Goal: Find specific page/section: Find specific page/section

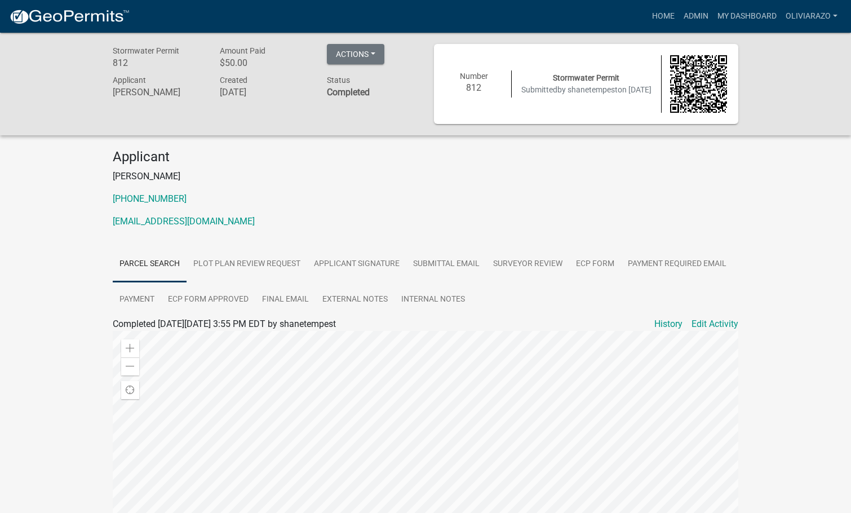
click at [147, 269] on link "Parcel search" at bounding box center [150, 264] width 74 height 36
click at [366, 50] on button "Actions" at bounding box center [355, 54] width 57 height 20
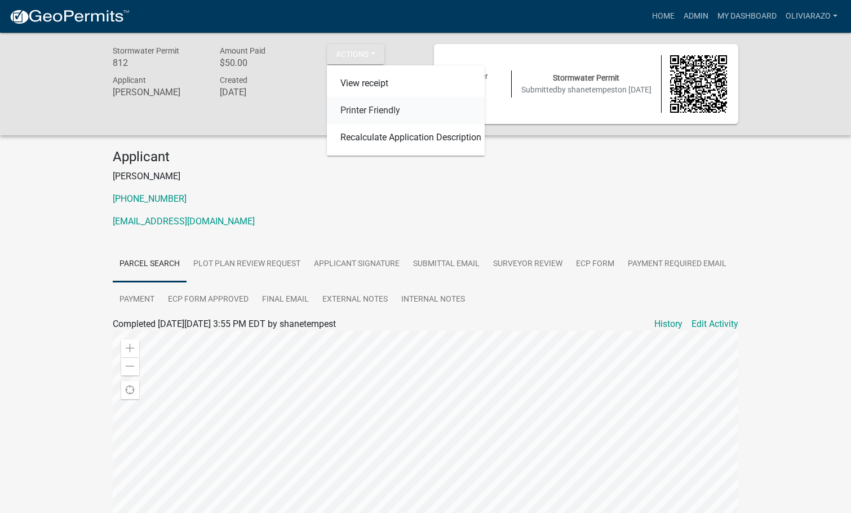
click at [369, 110] on link "Printer Friendly" at bounding box center [406, 110] width 158 height 27
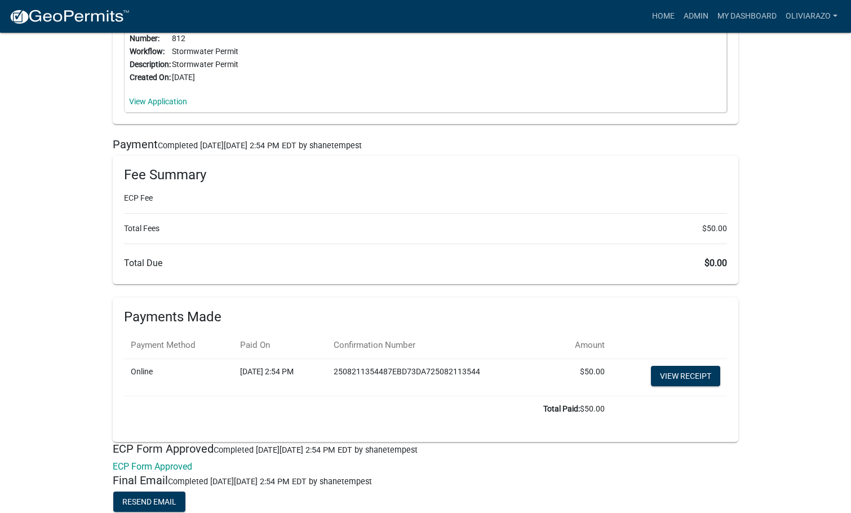
scroll to position [3550, 0]
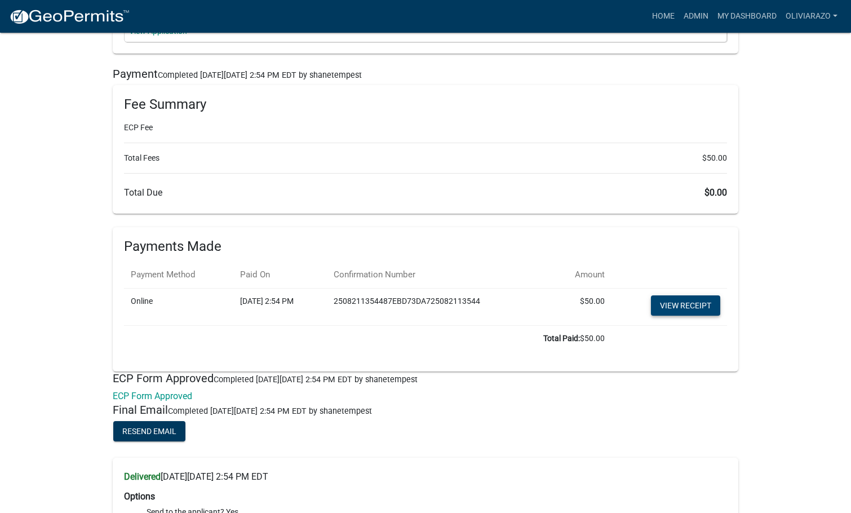
click at [688, 304] on link "View receipt" at bounding box center [685, 305] width 69 height 20
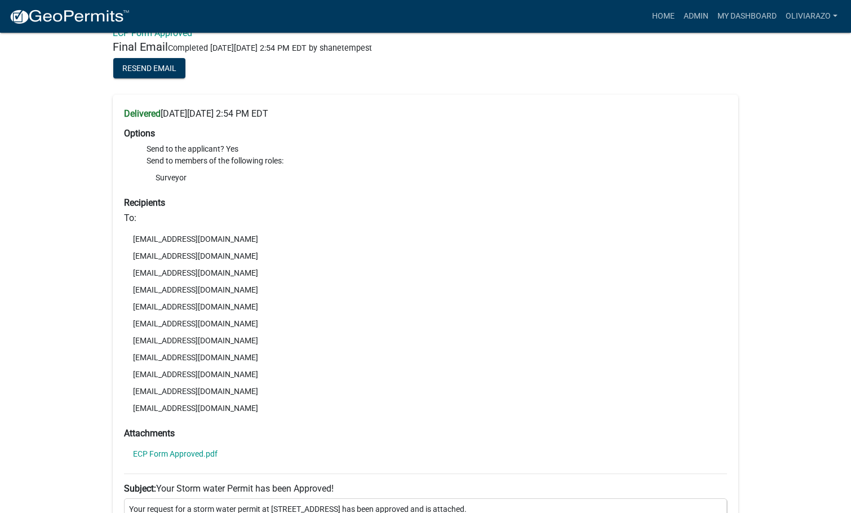
scroll to position [3887, 0]
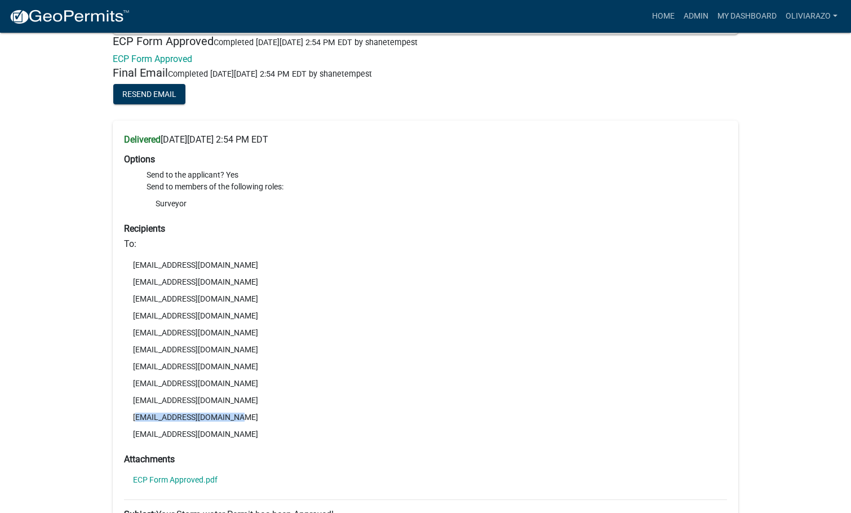
drag, startPoint x: 208, startPoint y: 417, endPoint x: 126, endPoint y: 415, distance: 82.3
click at [126, 415] on li "[EMAIL_ADDRESS][DOMAIN_NAME]" at bounding box center [425, 417] width 603 height 17
click at [167, 413] on li "[EMAIL_ADDRESS][DOMAIN_NAME]" at bounding box center [425, 417] width 603 height 17
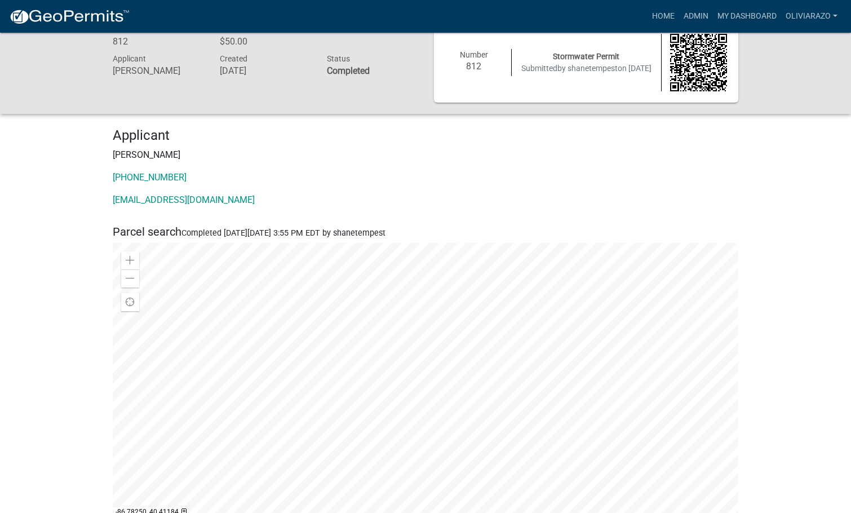
scroll to position [0, 0]
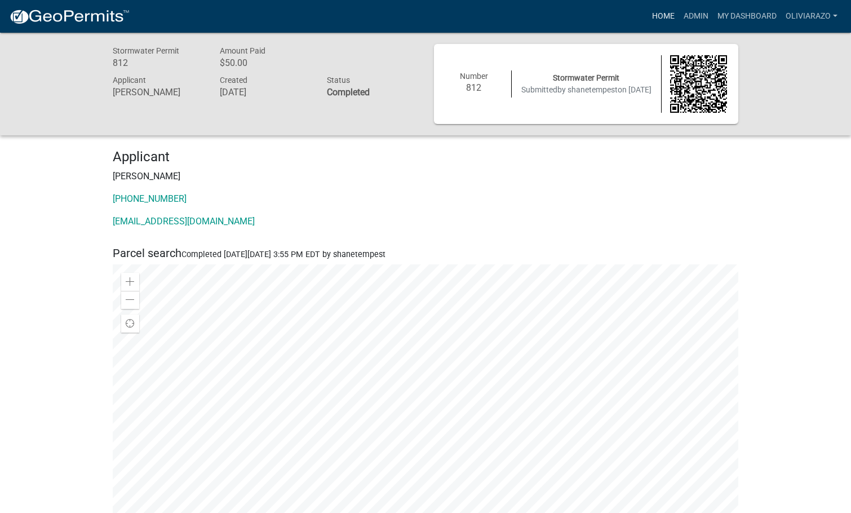
click at [653, 14] on link "Home" at bounding box center [664, 16] width 32 height 21
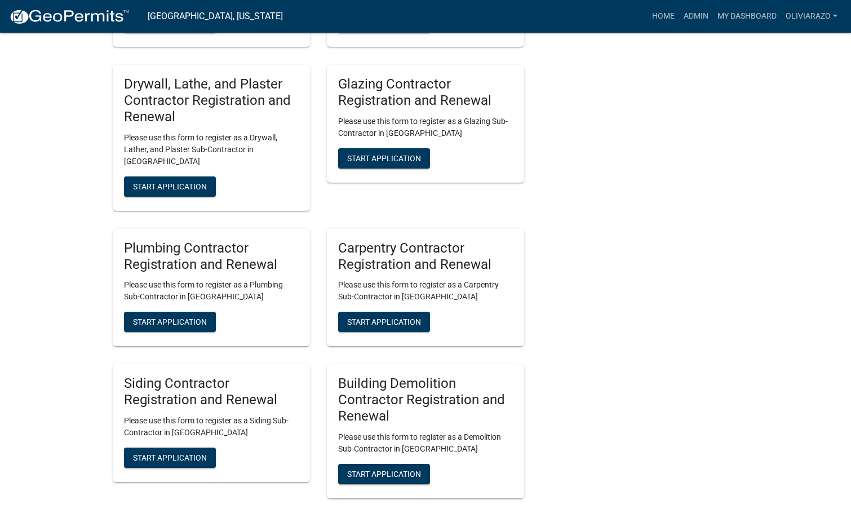
scroll to position [2425, 0]
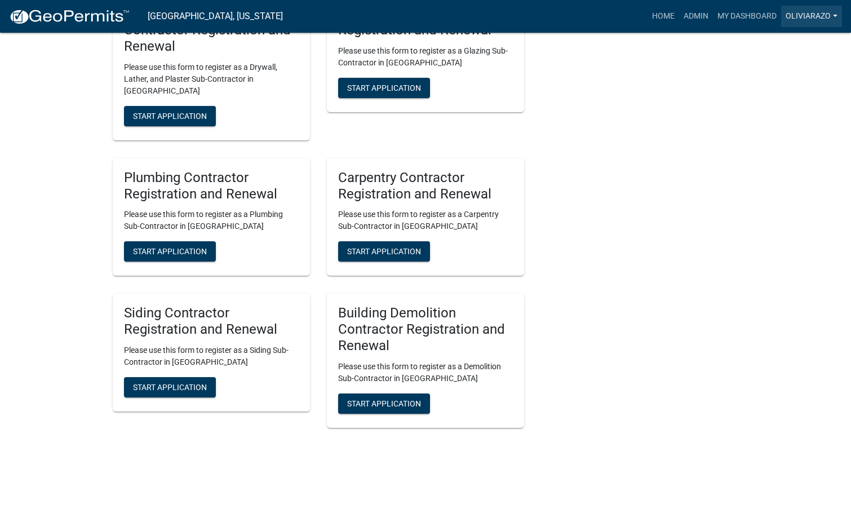
click at [817, 17] on link "oliviarazo" at bounding box center [811, 16] width 61 height 21
click at [754, 15] on link "My Dashboard" at bounding box center [747, 16] width 68 height 21
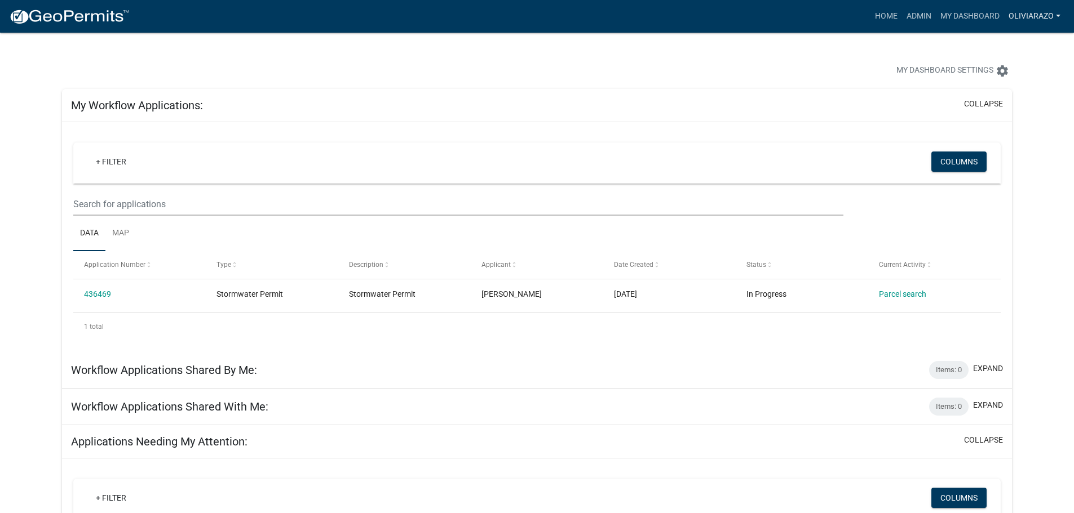
click at [859, 11] on link "oliviarazo" at bounding box center [1034, 16] width 61 height 21
click at [859, 67] on link "Account" at bounding box center [1019, 73] width 90 height 27
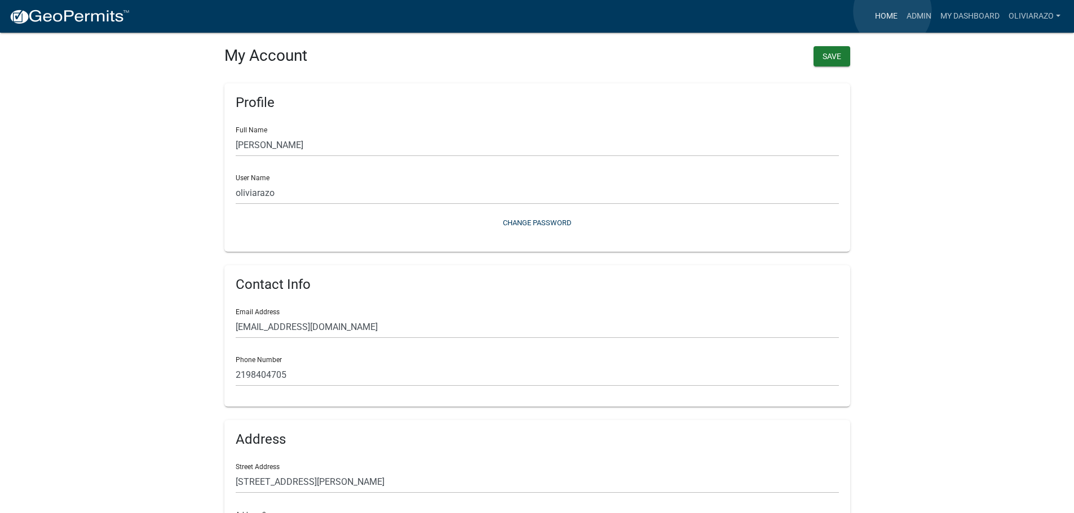
click at [859, 11] on link "Home" at bounding box center [886, 16] width 32 height 21
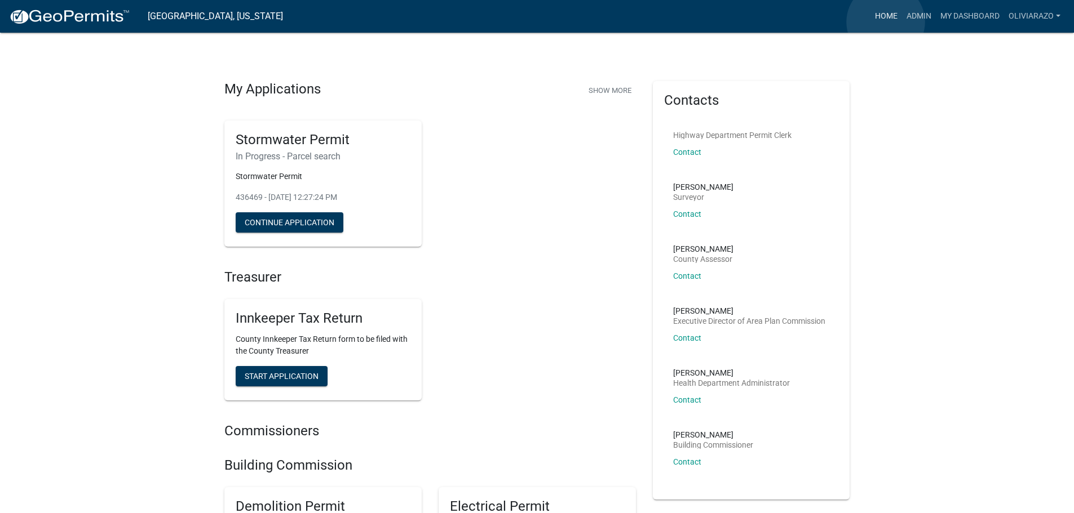
click at [859, 22] on link "Home" at bounding box center [886, 16] width 32 height 21
click at [859, 11] on link "Home" at bounding box center [886, 16] width 32 height 21
click at [859, 11] on link "Admin" at bounding box center [919, 16] width 34 height 21
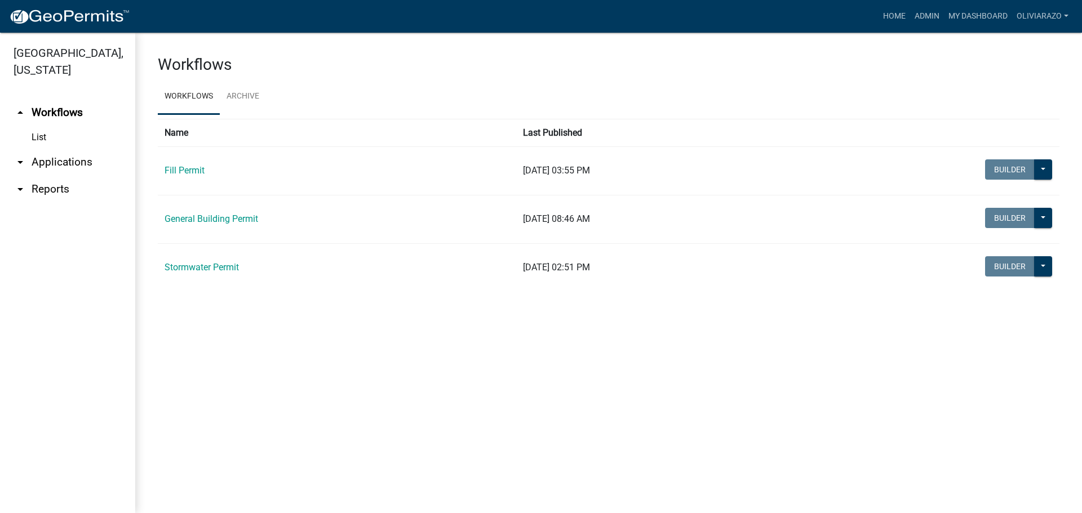
click at [37, 166] on link "arrow_drop_down Applications" at bounding box center [67, 162] width 135 height 27
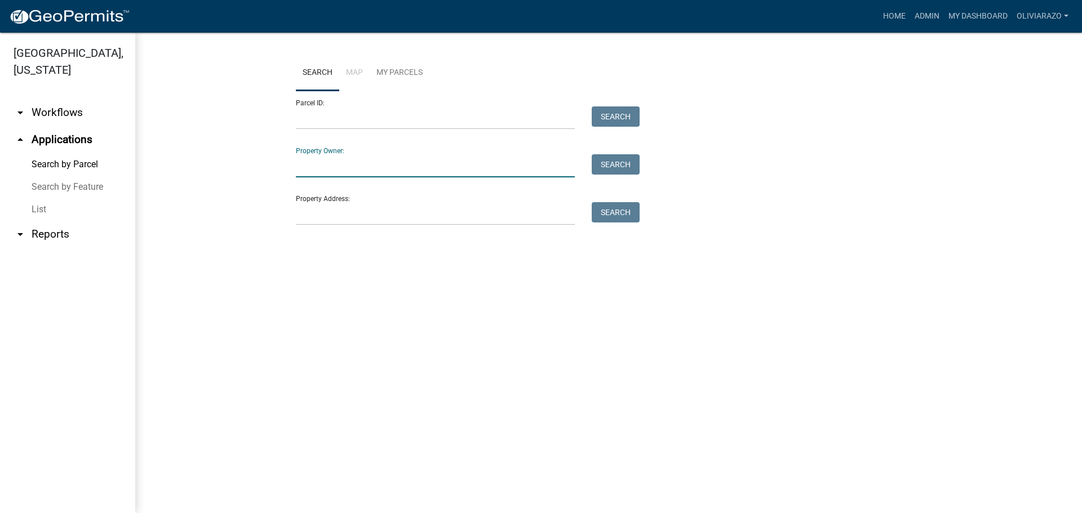
click at [346, 175] on input "Property Owner:" at bounding box center [435, 165] width 279 height 23
click at [65, 240] on link "arrow_drop_down Reports" at bounding box center [67, 234] width 135 height 27
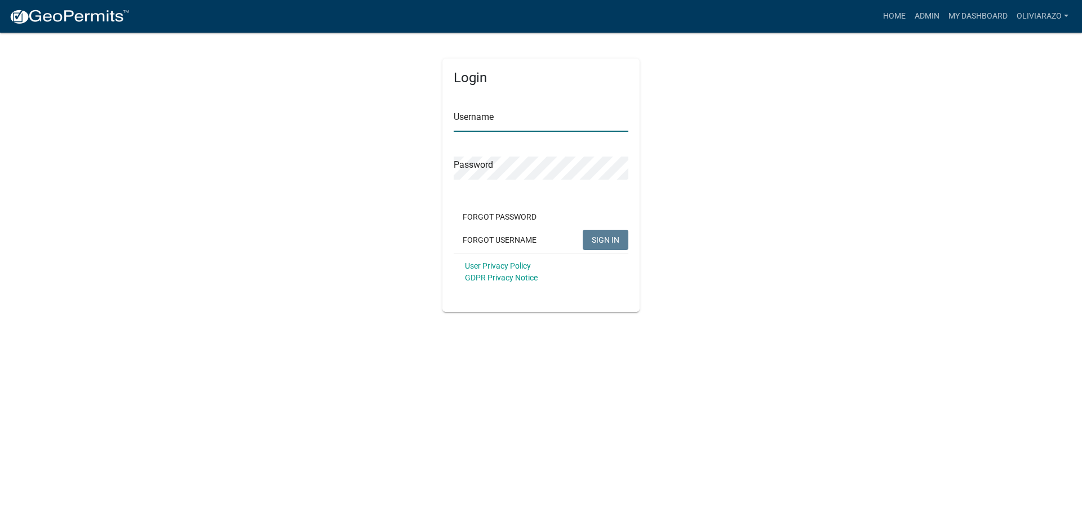
type input "oliviarazo"
click at [591, 235] on button "SIGN IN" at bounding box center [606, 240] width 46 height 20
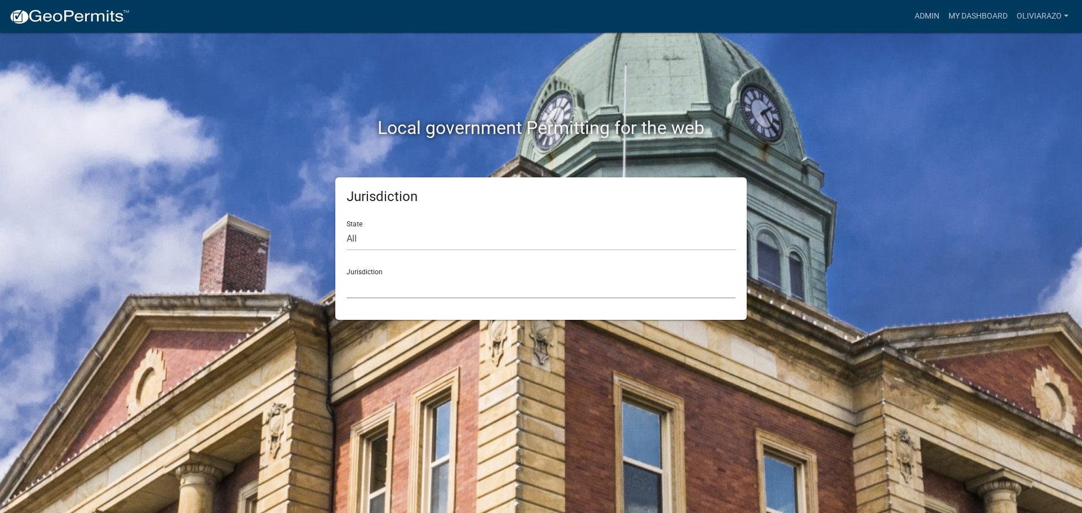
click at [402, 280] on select "[GEOGRAPHIC_DATA], [US_STATE] [GEOGRAPHIC_DATA], [US_STATE][PERSON_NAME][GEOGRA…" at bounding box center [541, 287] width 389 height 23
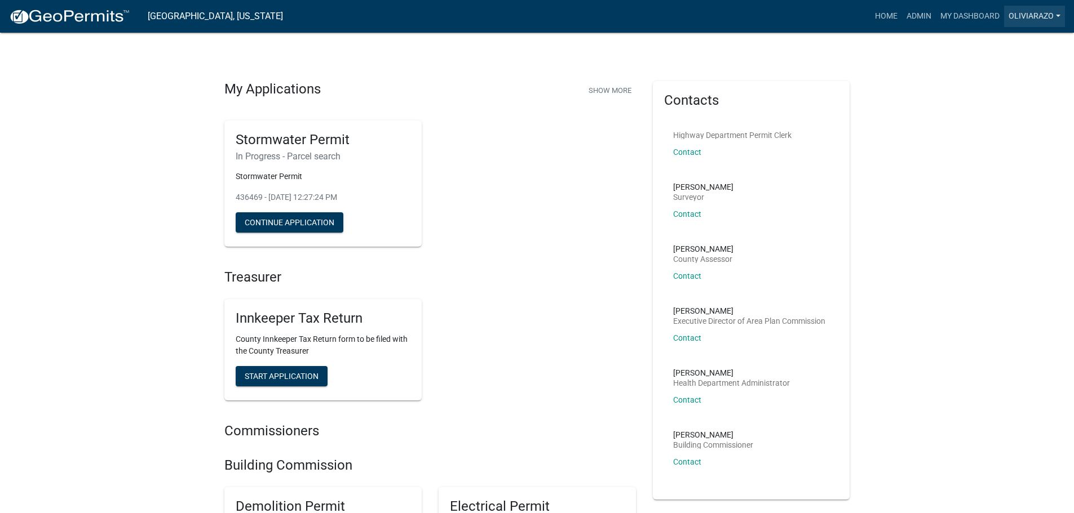
click at [859, 7] on link "oliviarazo" at bounding box center [1034, 16] width 61 height 21
